Goal: Task Accomplishment & Management: Complete application form

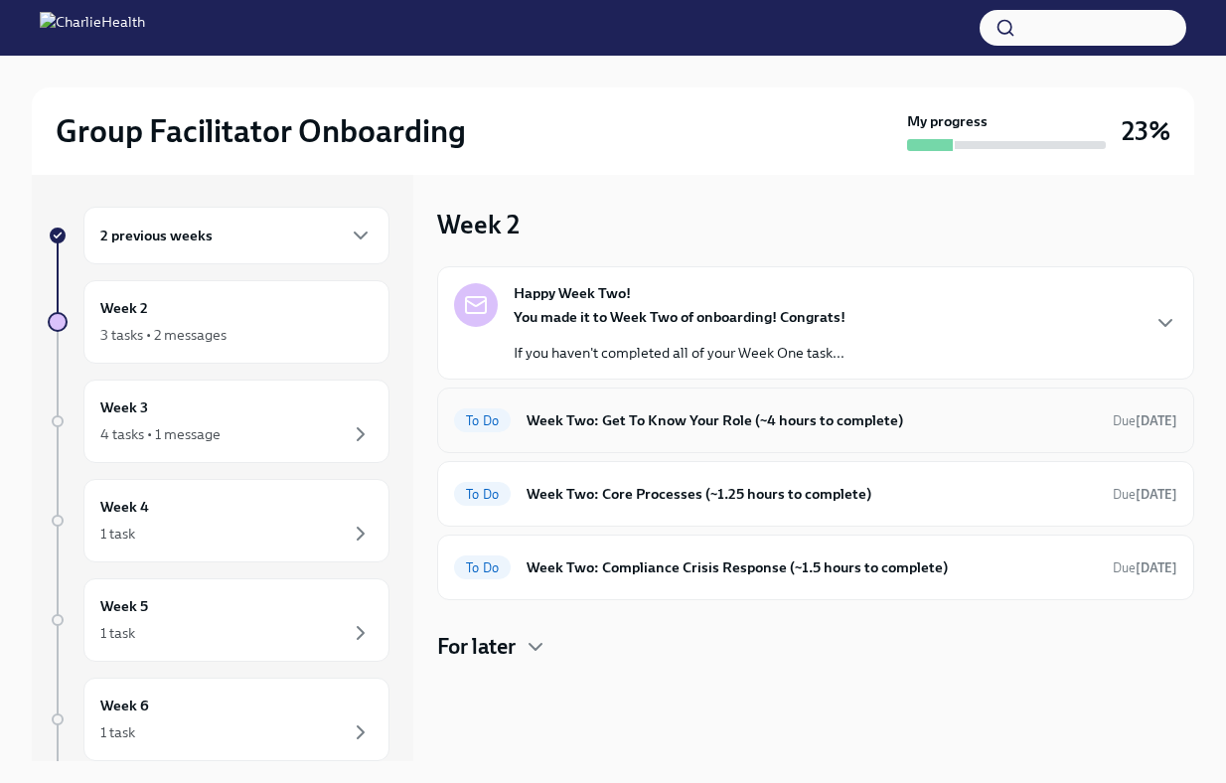
click at [690, 444] on div "To Do Week Two: Get To Know Your Role (~4 hours to complete) Due [DATE]" at bounding box center [815, 421] width 757 height 66
click at [695, 433] on div "To Do Week Two: Get To Know Your Role (~4 hours to complete) Due [DATE]" at bounding box center [815, 420] width 723 height 32
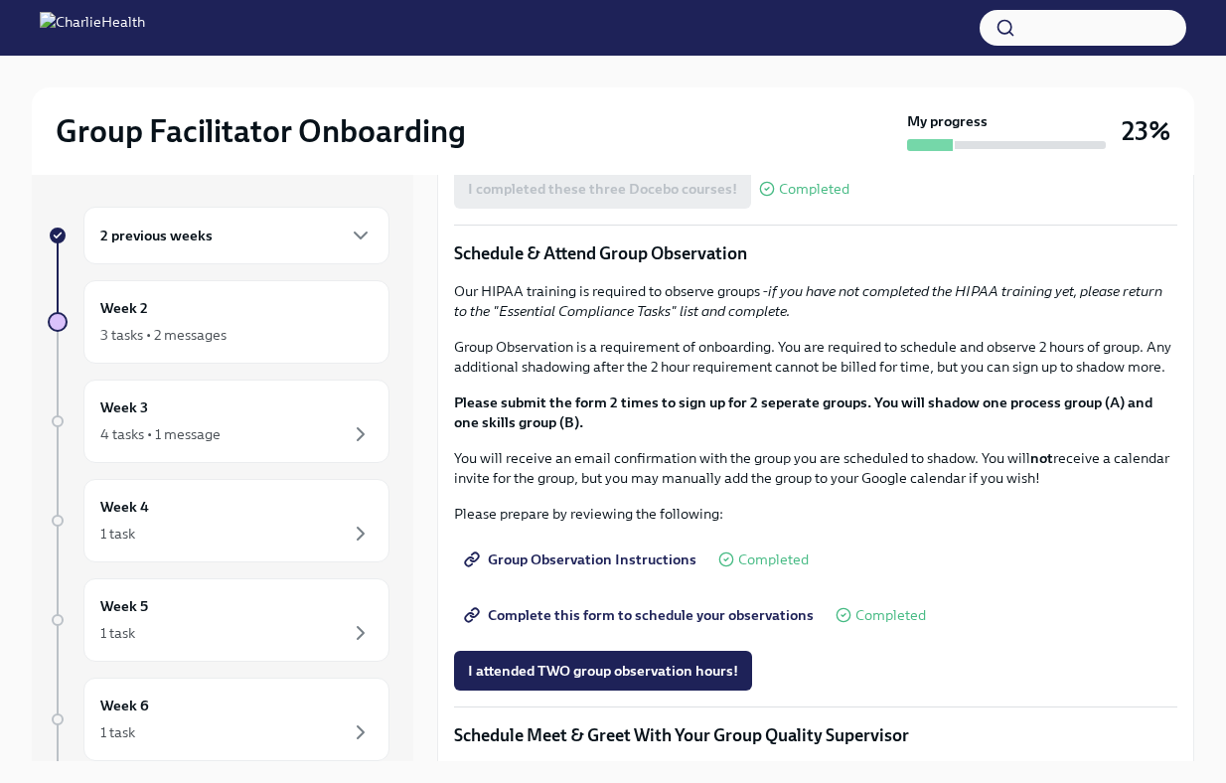
scroll to position [1740, 0]
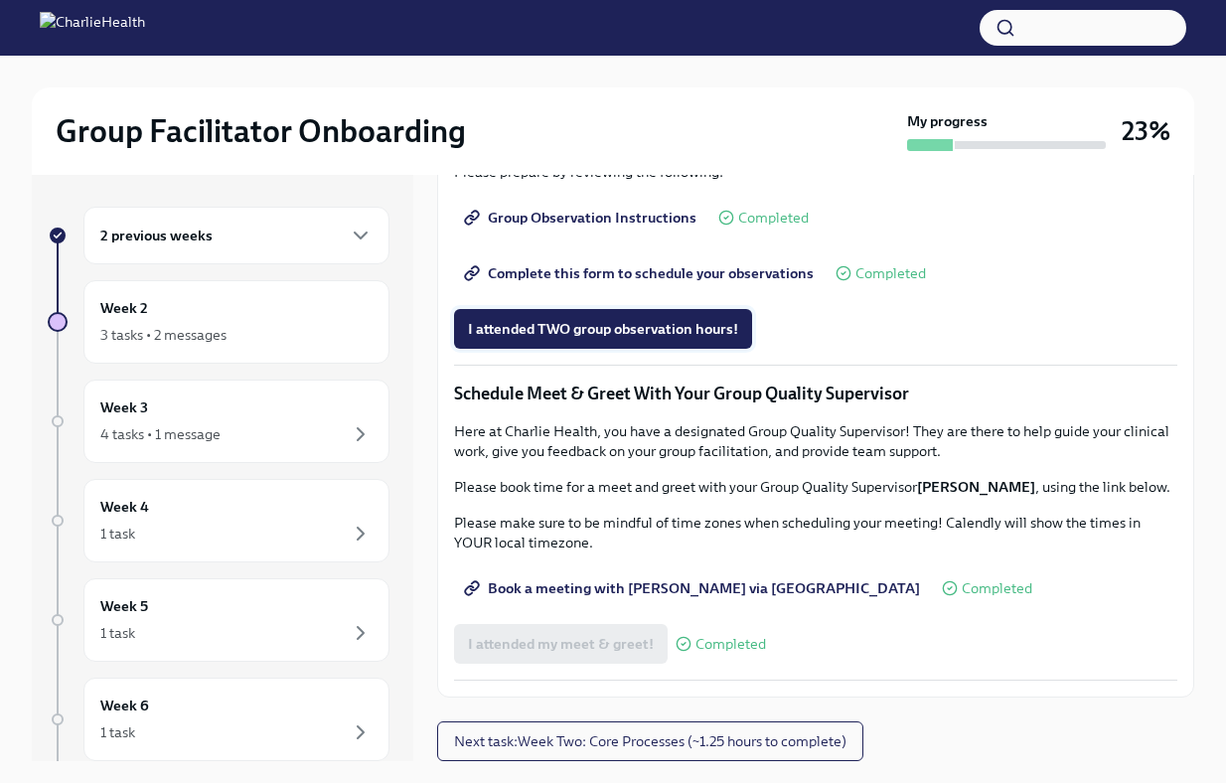
click at [674, 336] on span "I attended TWO group observation hours!" at bounding box center [603, 329] width 270 height 20
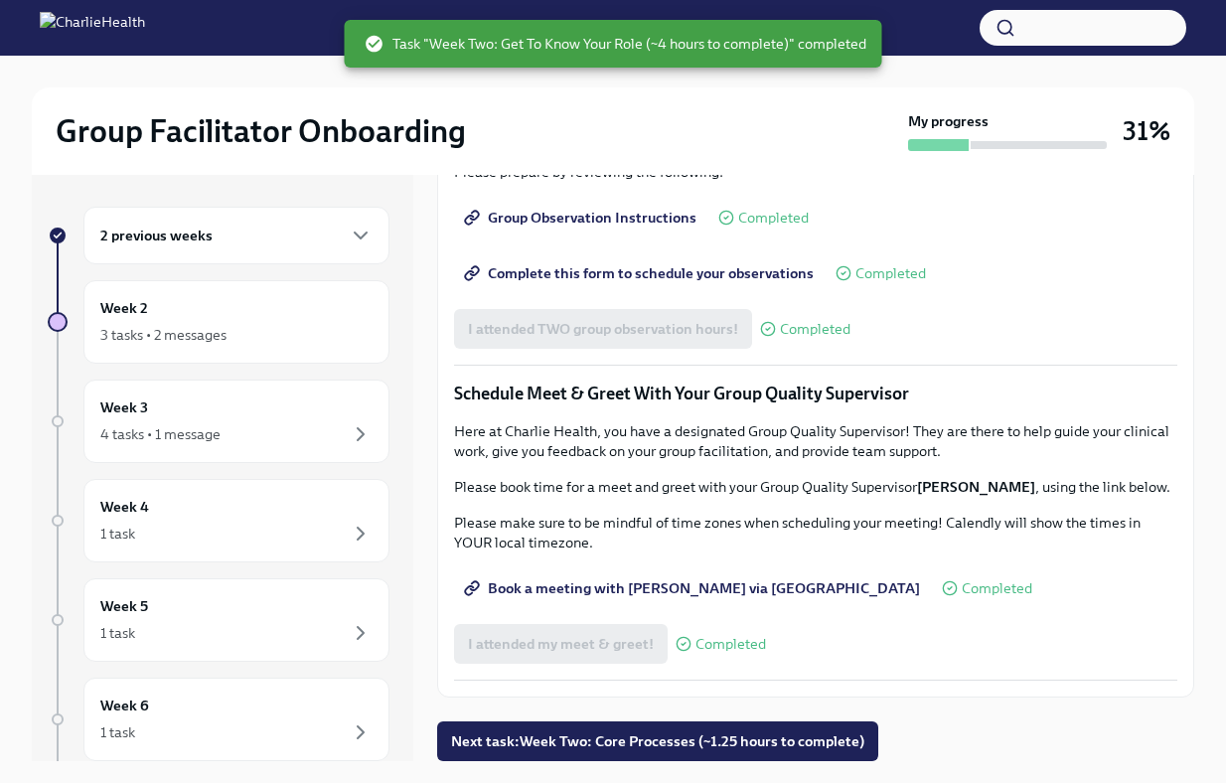
scroll to position [34, 0]
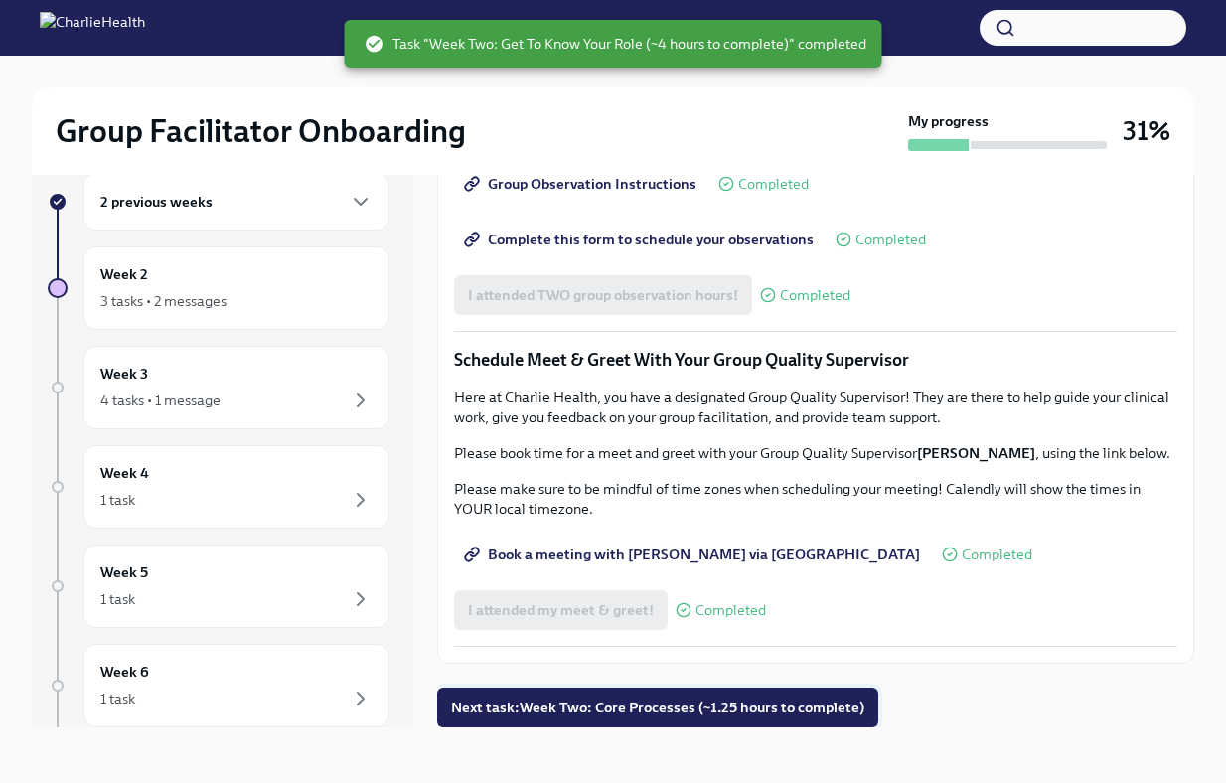
click at [781, 700] on span "Next task : Week Two: Core Processes (~1.25 hours to complete)" at bounding box center [657, 708] width 413 height 20
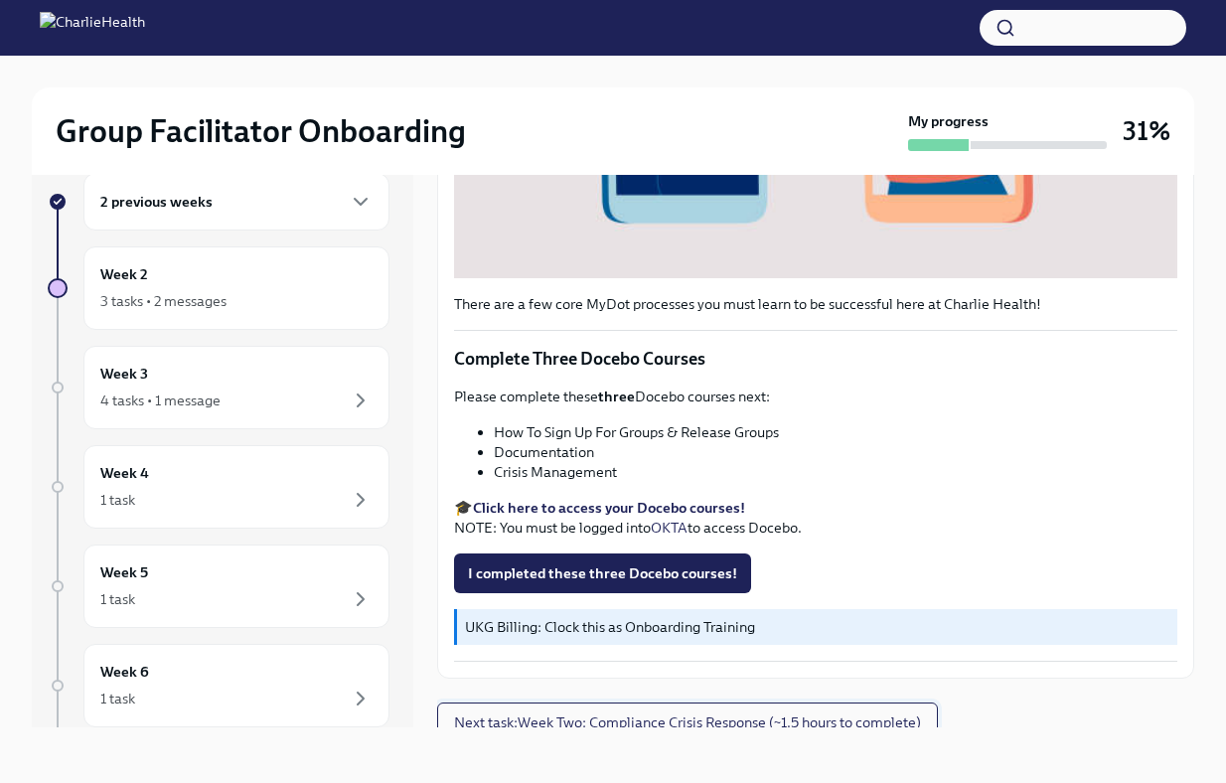
scroll to position [623, 0]
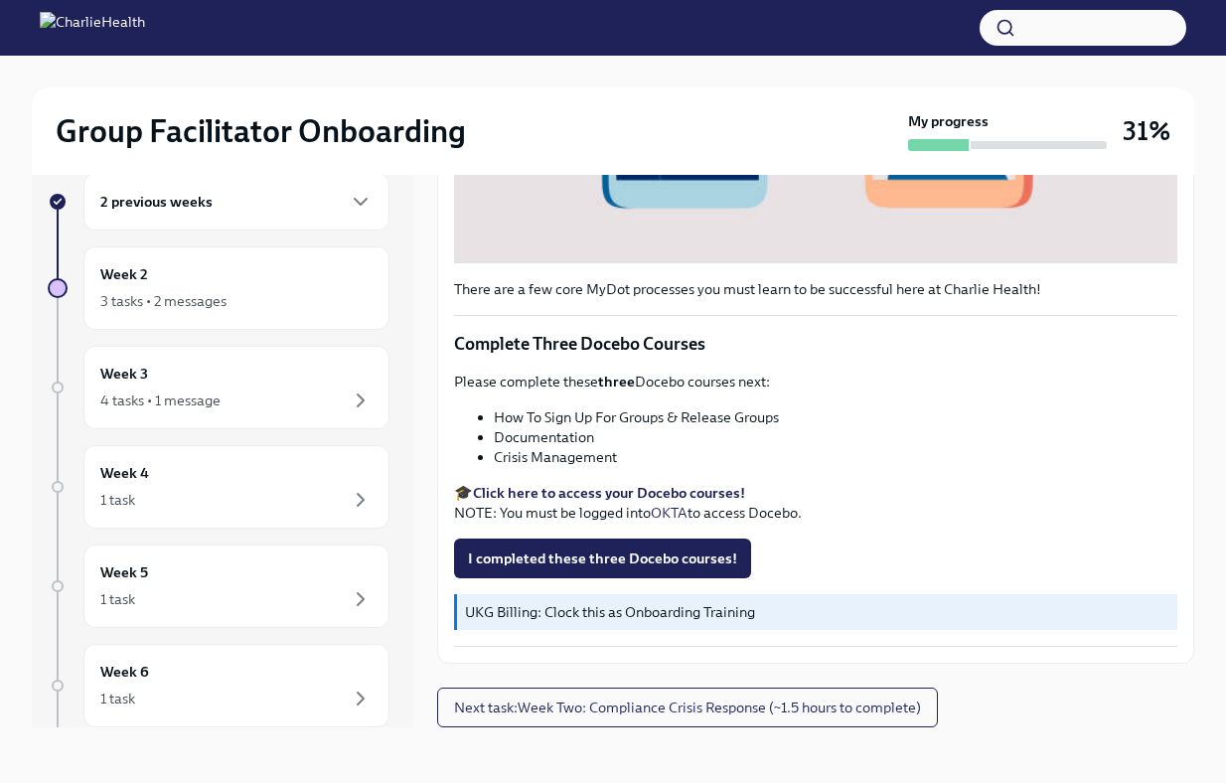
click at [597, 492] on strong "Click here to access your Docebo courses!" at bounding box center [609, 493] width 272 height 18
click at [603, 558] on span "I completed these three Docebo courses!" at bounding box center [602, 559] width 269 height 20
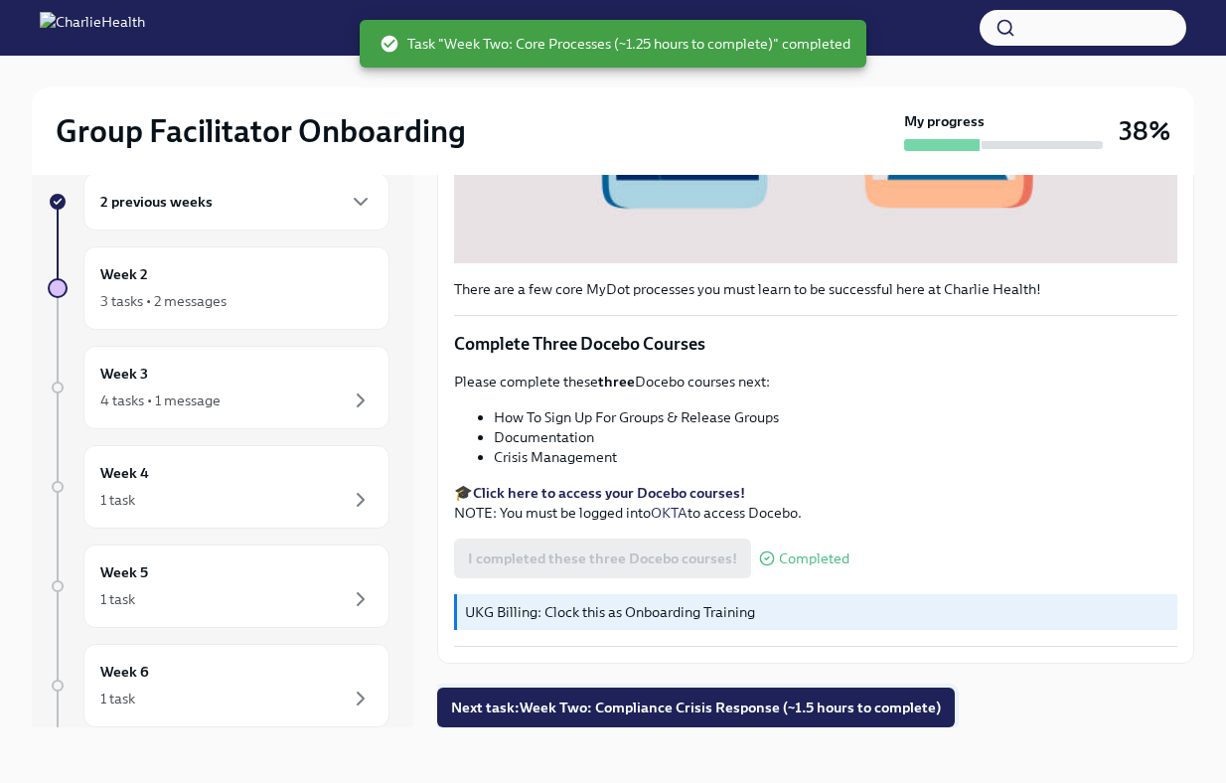
click at [692, 709] on span "Next task : Week Two: Compliance Crisis Response (~1.5 hours to complete)" at bounding box center [696, 708] width 490 height 20
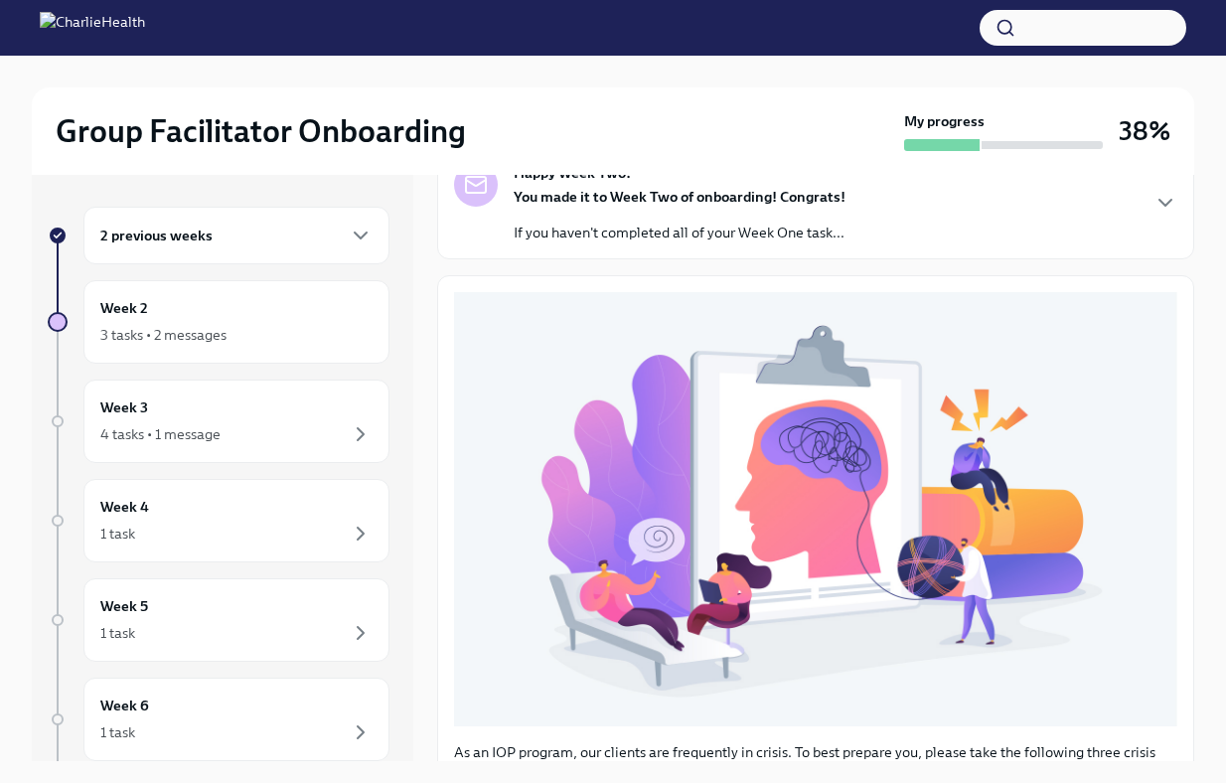
scroll to position [152, 0]
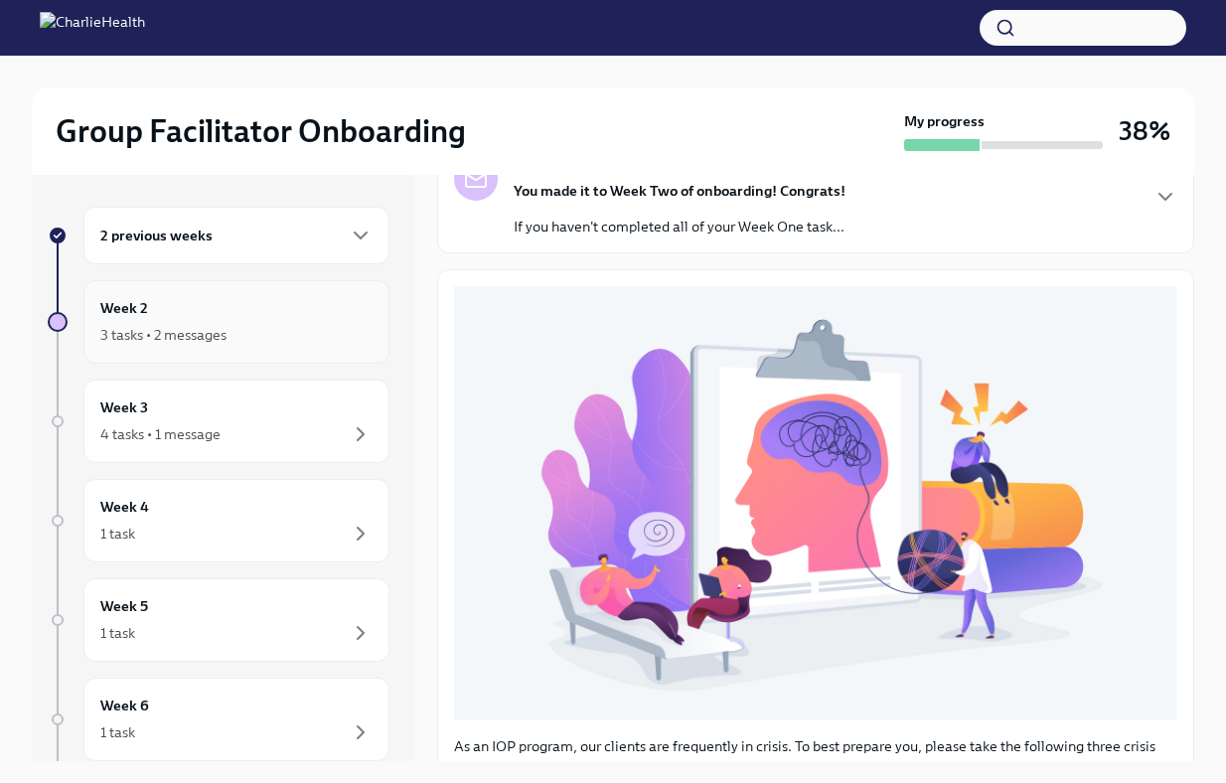
click at [356, 341] on icon "button" at bounding box center [361, 335] width 24 height 24
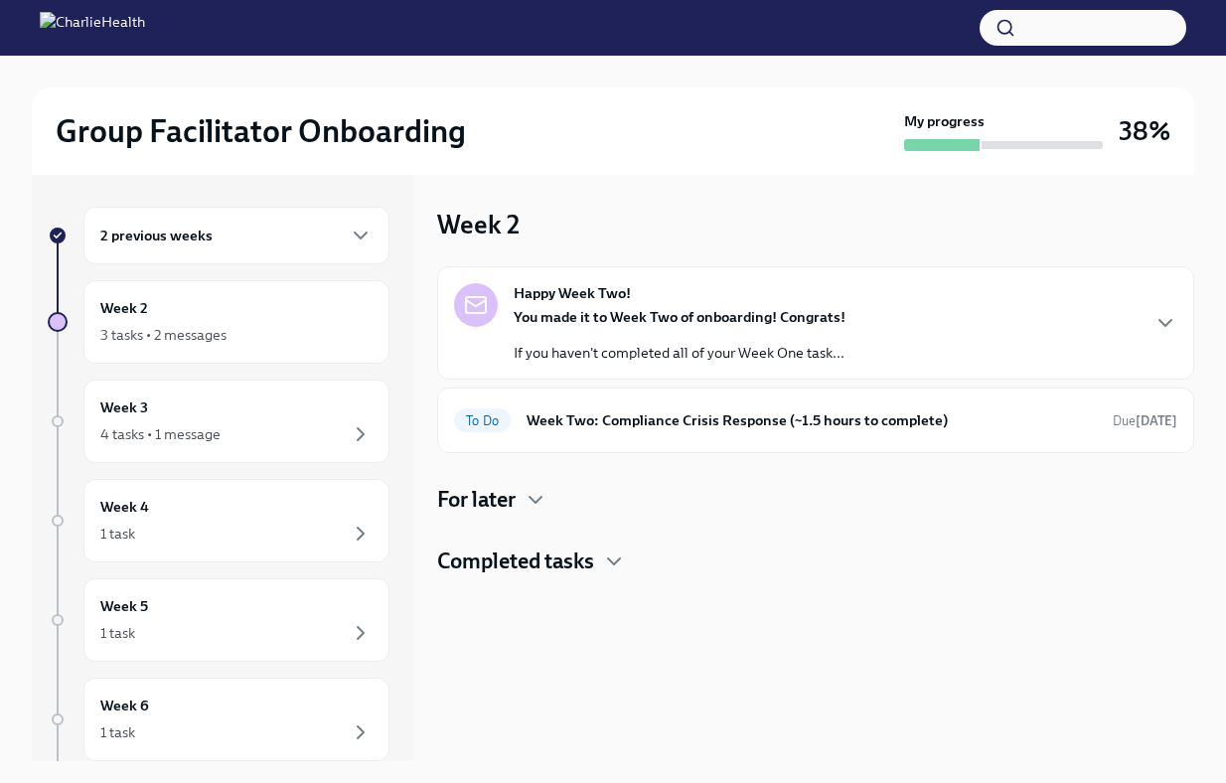
click at [723, 362] on p "If you haven't completed all of your Week One task..." at bounding box center [680, 353] width 332 height 20
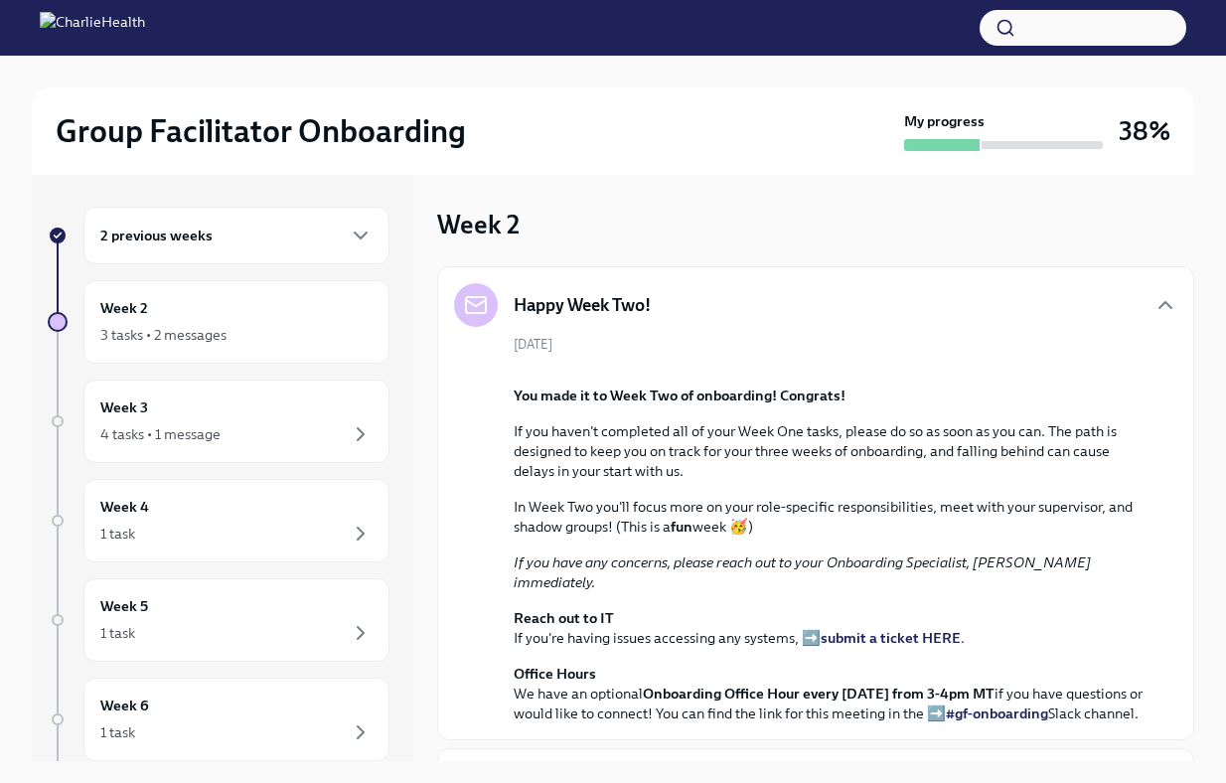
click at [724, 362] on div "[DATE] You made it to Week Two of onboarding! Congrats! If you haven't complete…" at bounding box center [815, 529] width 723 height 389
click at [1165, 298] on icon "button" at bounding box center [1166, 305] width 24 height 24
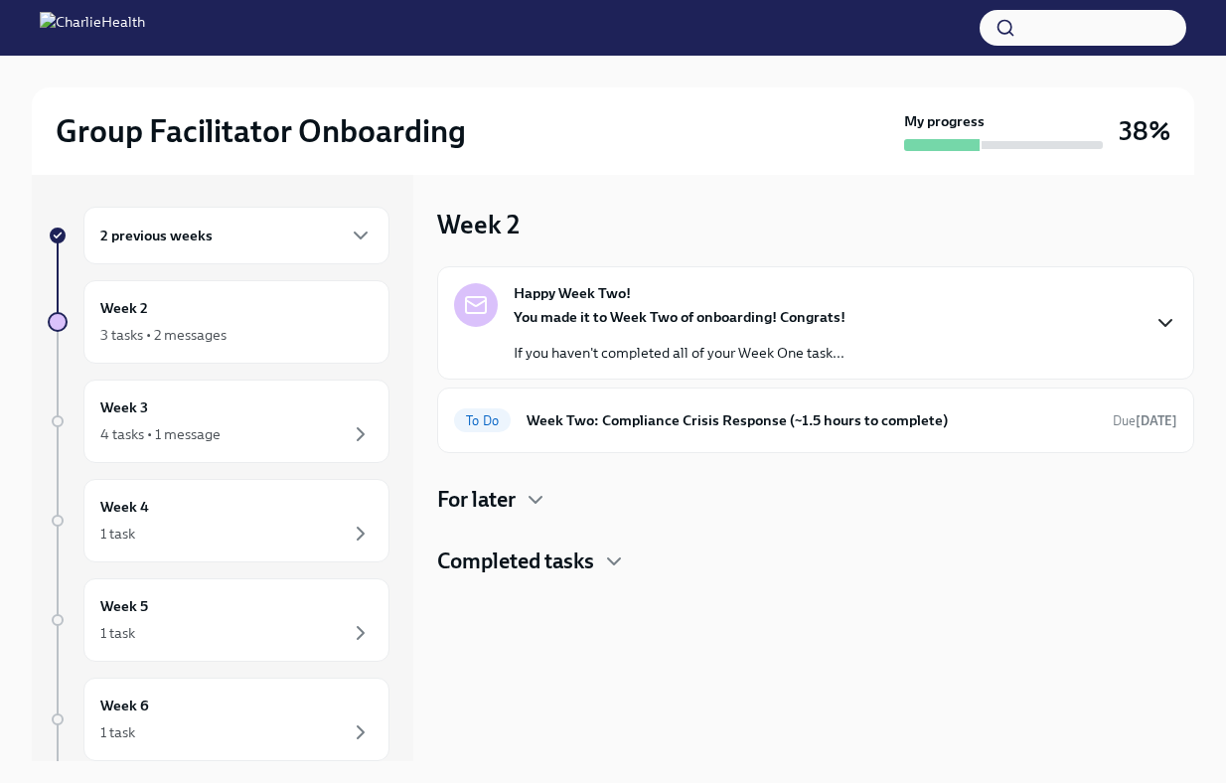
click at [572, 569] on h4 "Completed tasks" at bounding box center [515, 562] width 157 height 30
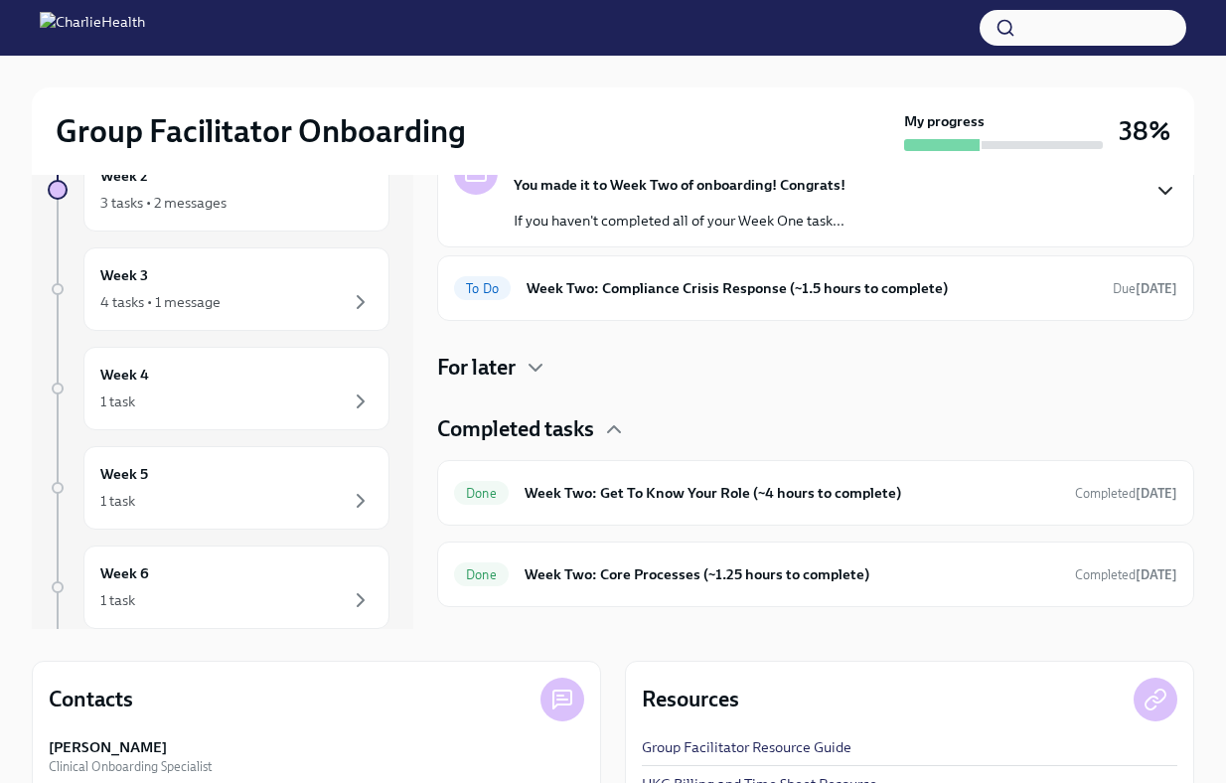
scroll to position [151, 0]
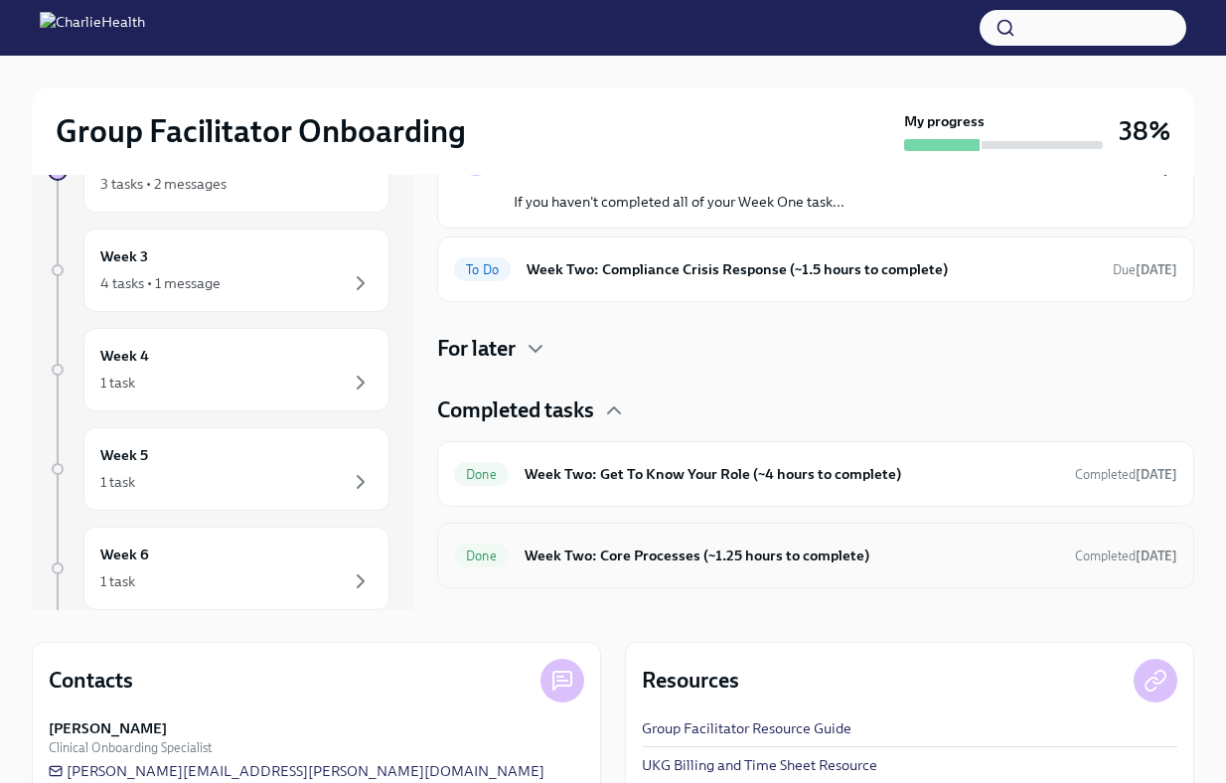
click at [639, 561] on h6 "Week Two: Core Processes (~1.25 hours to complete)" at bounding box center [792, 556] width 535 height 22
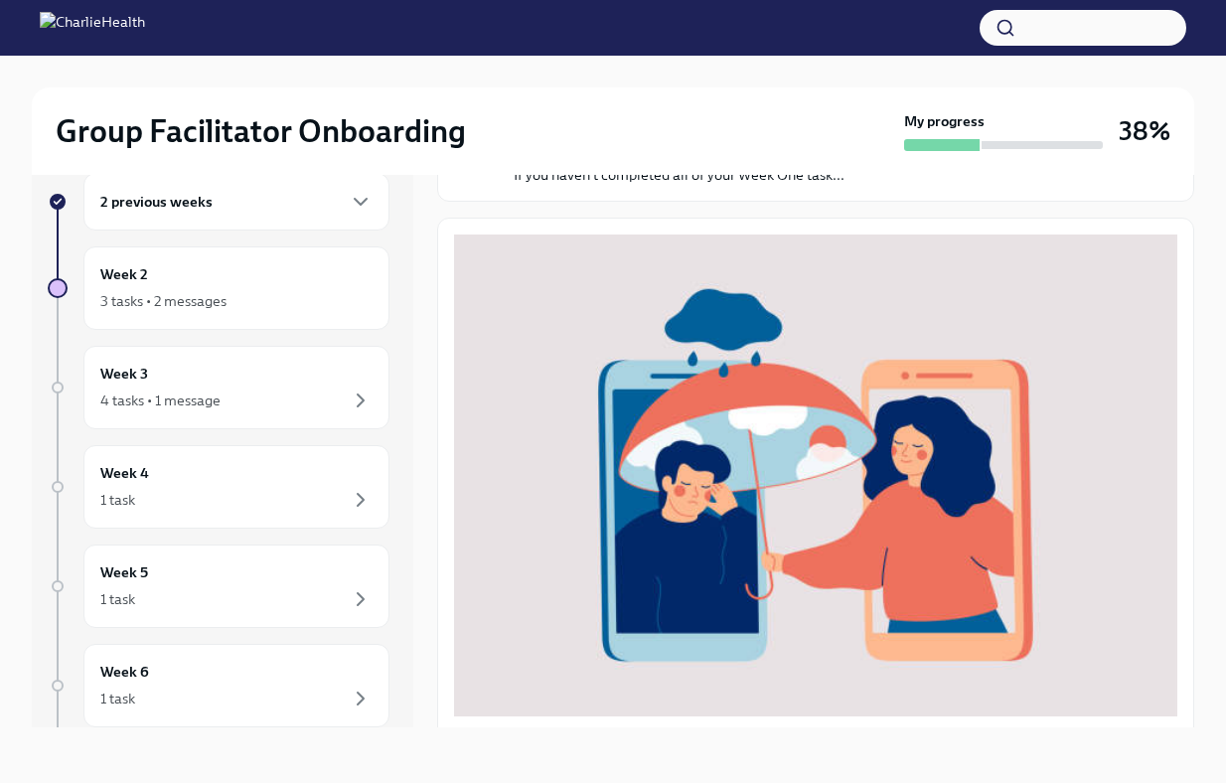
scroll to position [226, 0]
